Goal: Task Accomplishment & Management: Use online tool/utility

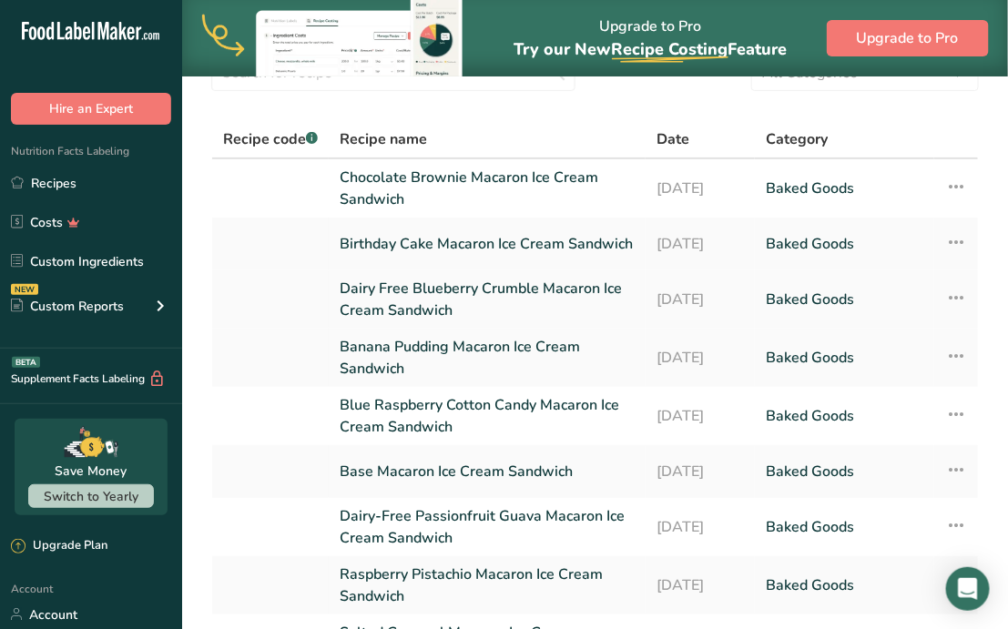
scroll to position [114, 0]
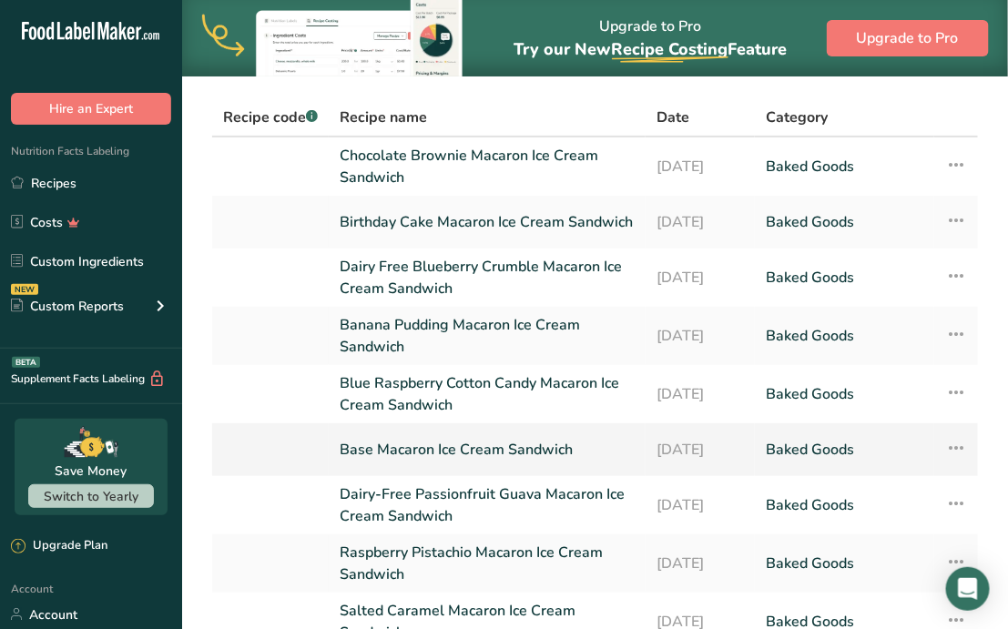
click at [959, 452] on icon at bounding box center [956, 448] width 22 height 33
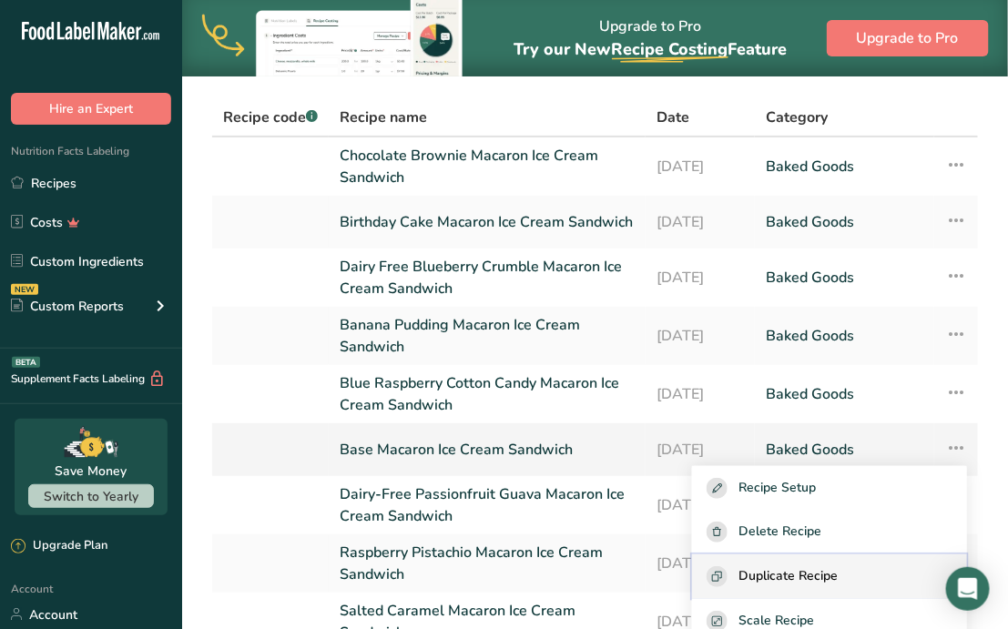
click at [838, 579] on span "Duplicate Recipe" at bounding box center [788, 576] width 99 height 21
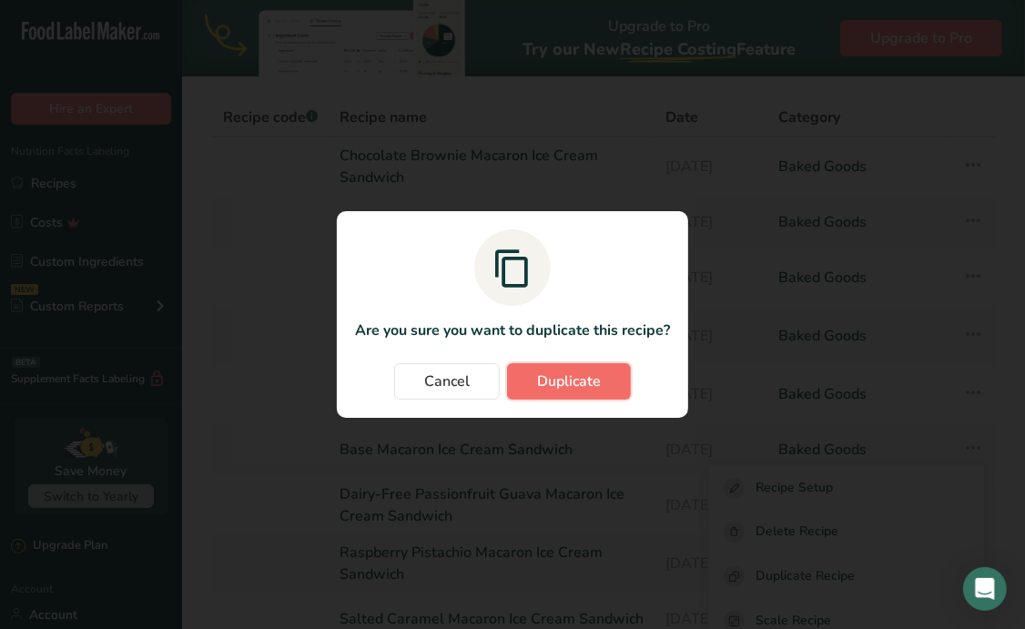
click at [584, 382] on span "Duplicate" at bounding box center [569, 382] width 64 height 22
click at [442, 376] on span "Cancel" at bounding box center [447, 382] width 46 height 22
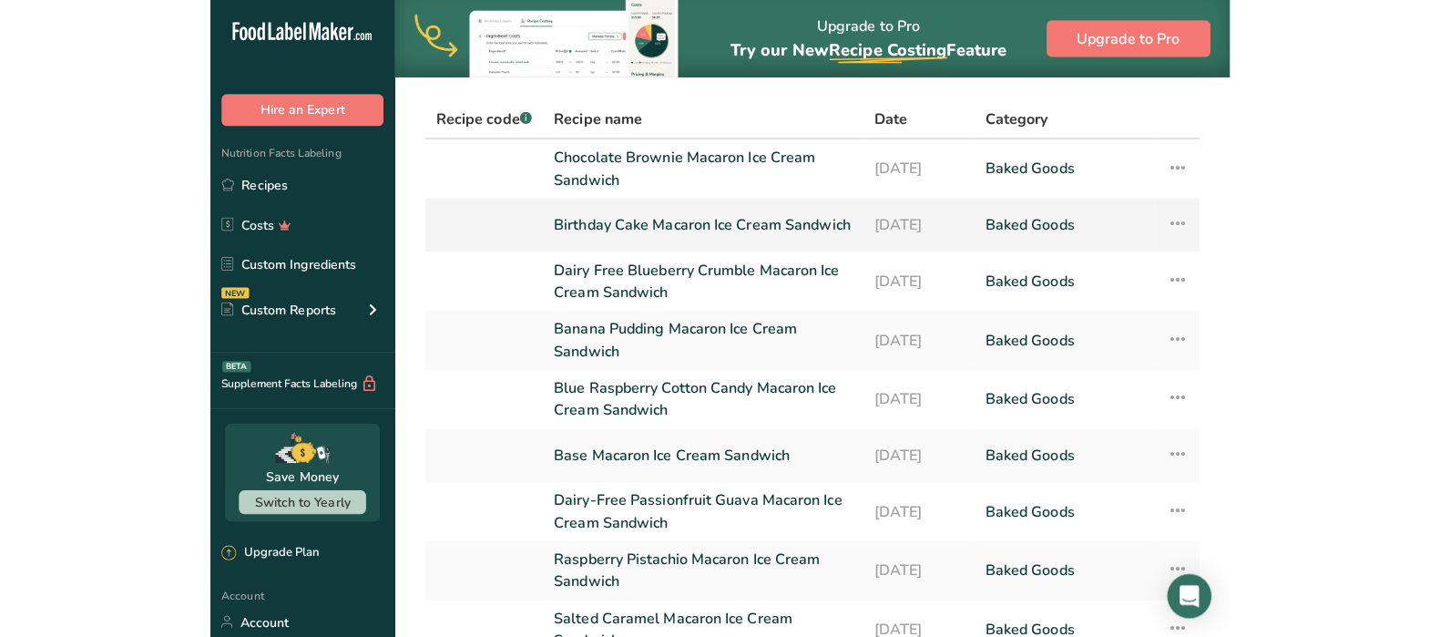
scroll to position [0, 0]
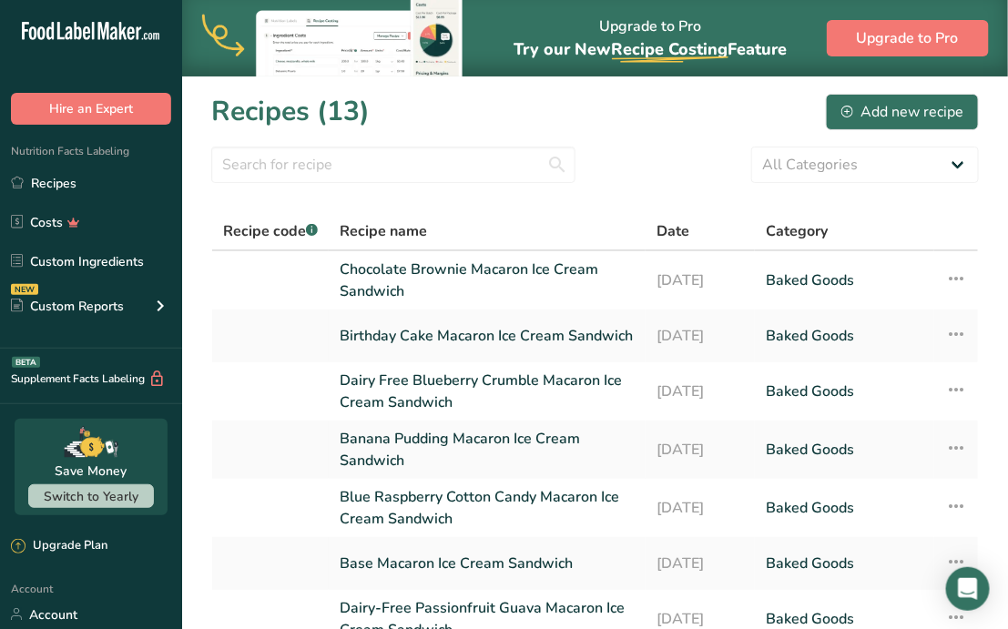
click at [117, 33] on icon at bounding box center [113, 33] width 7 height 14
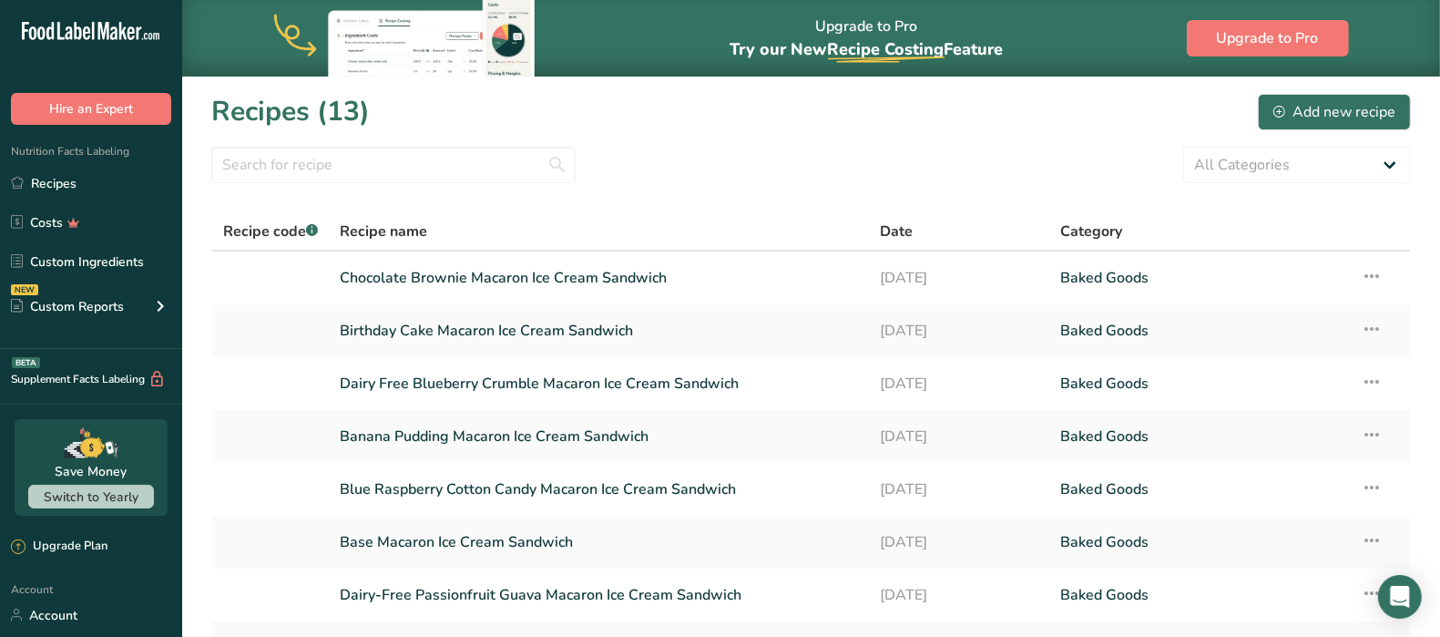
click at [78, 36] on icon ".a-20{fill:#fff;}" at bounding box center [111, 36] width 178 height 28
click at [448, 37] on img at bounding box center [410, 38] width 273 height 77
click at [444, 273] on link "Chocolate Brownie Macaron Ice Cream Sandwich" at bounding box center [599, 278] width 518 height 38
